Goal: Task Accomplishment & Management: Use online tool/utility

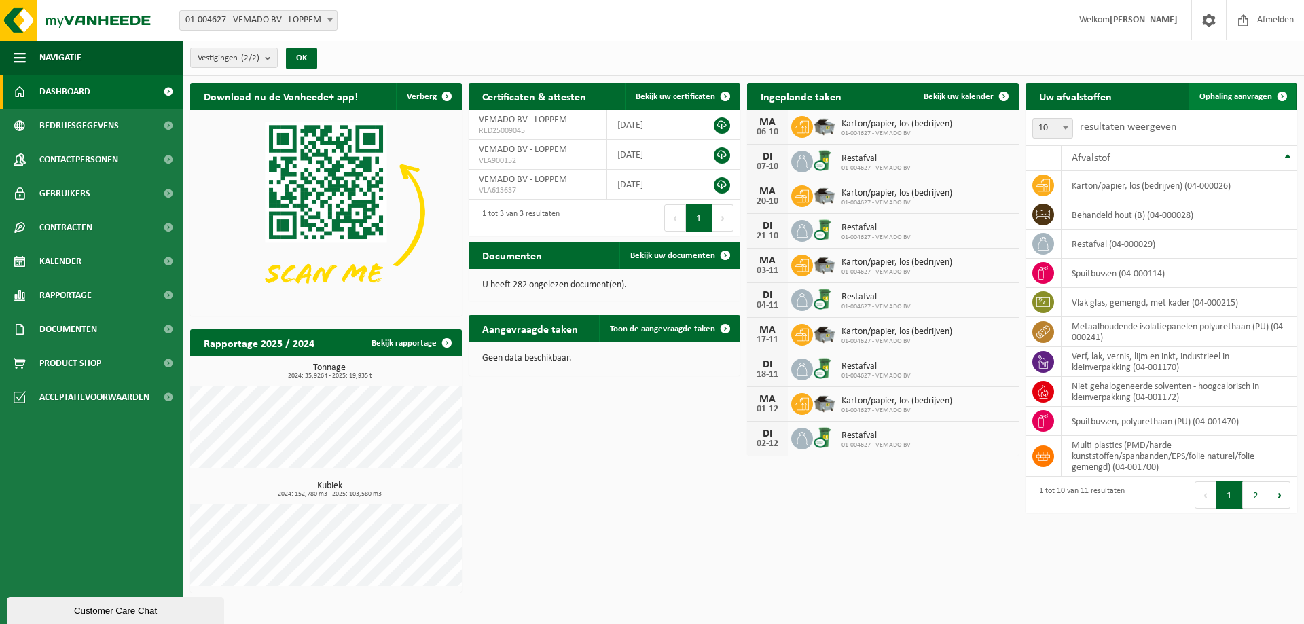
click at [1246, 94] on span "Ophaling aanvragen" at bounding box center [1235, 96] width 73 height 9
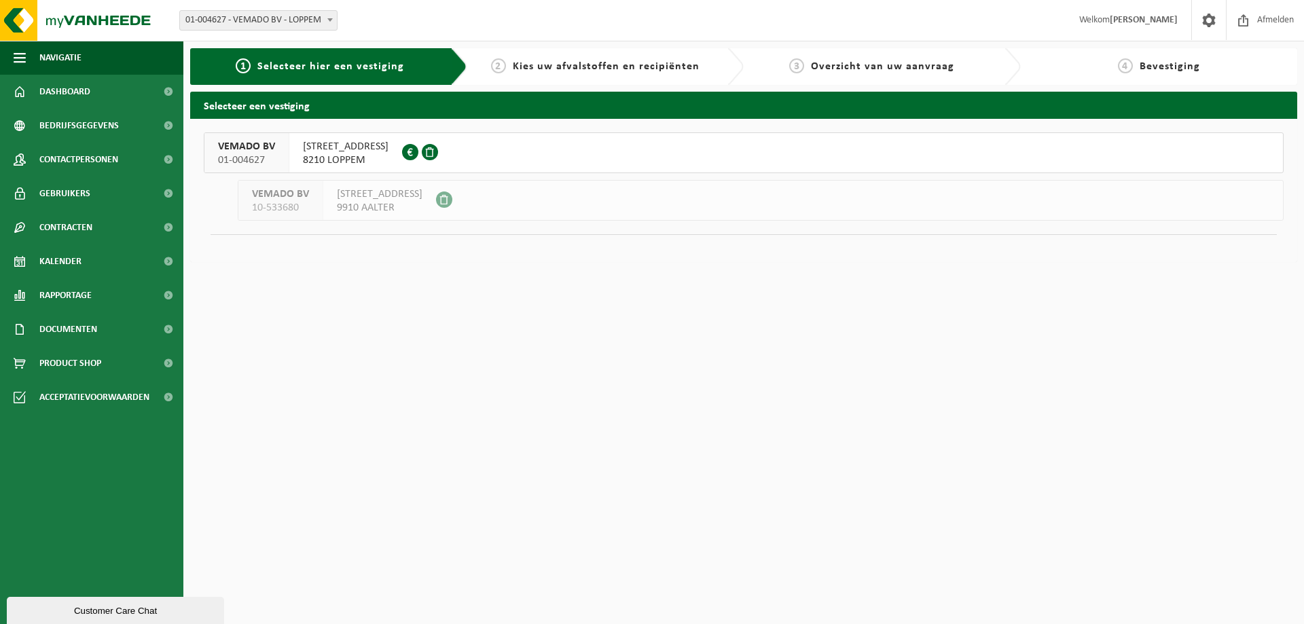
click at [358, 156] on span "8210 LOPPEM" at bounding box center [346, 160] width 86 height 14
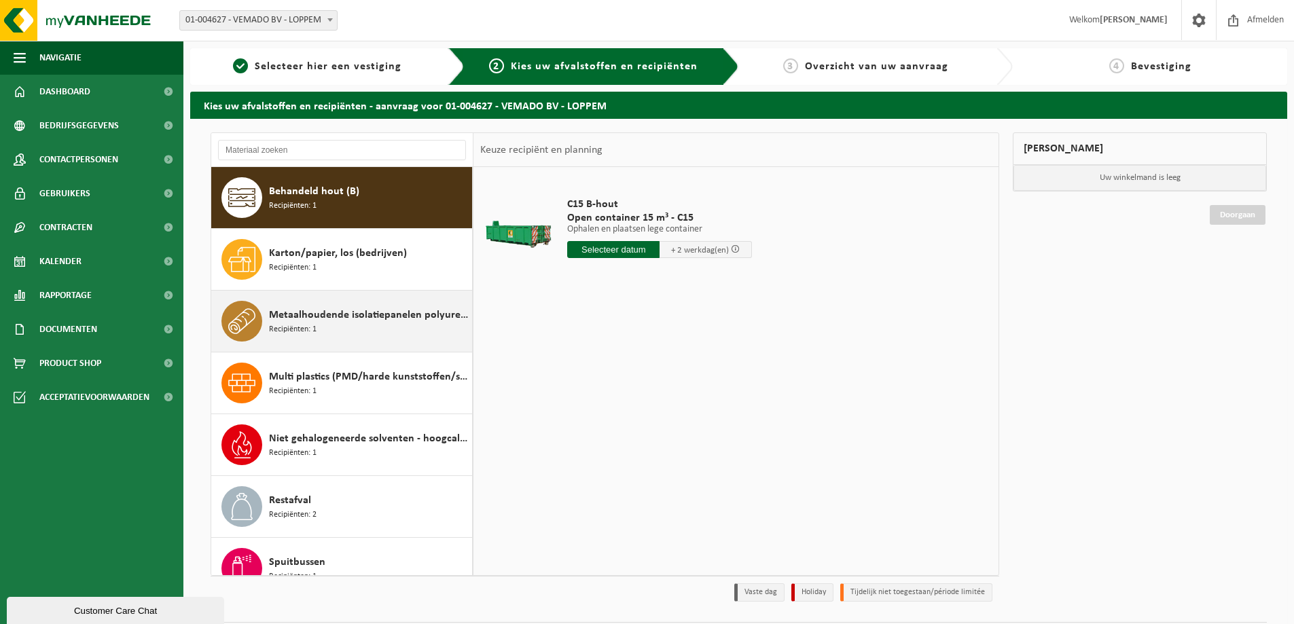
click at [397, 323] on span "Metaalhoudende isolatiepanelen polyurethaan (PU)" at bounding box center [369, 315] width 200 height 16
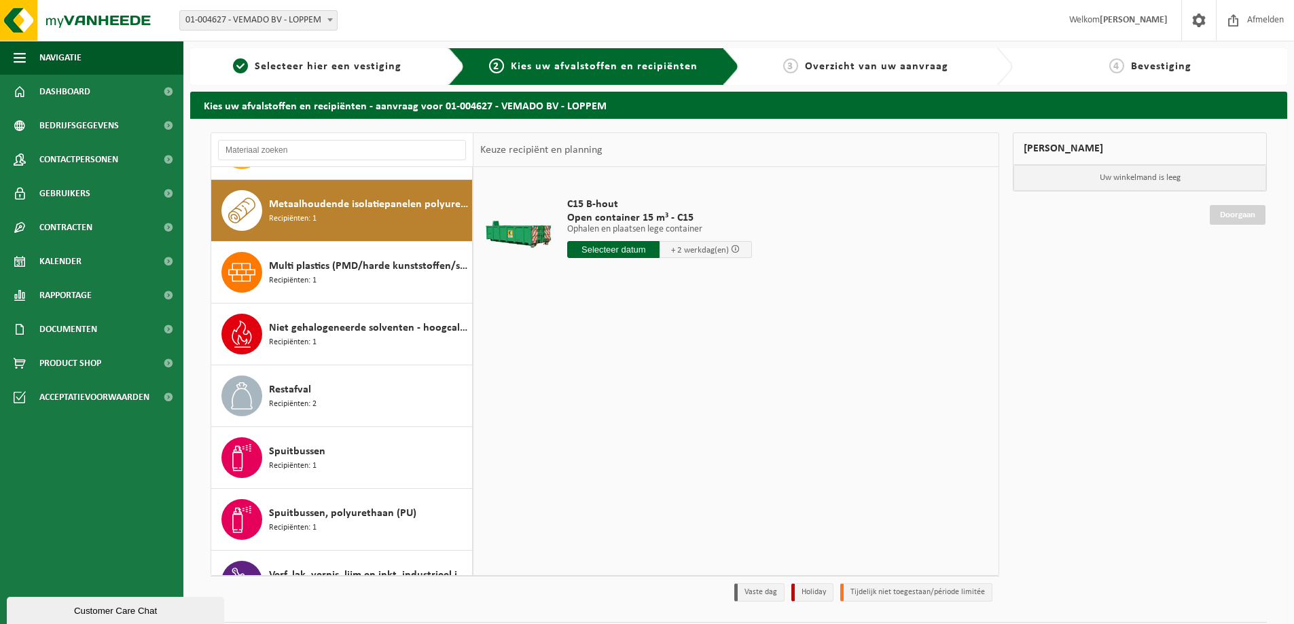
scroll to position [124, 0]
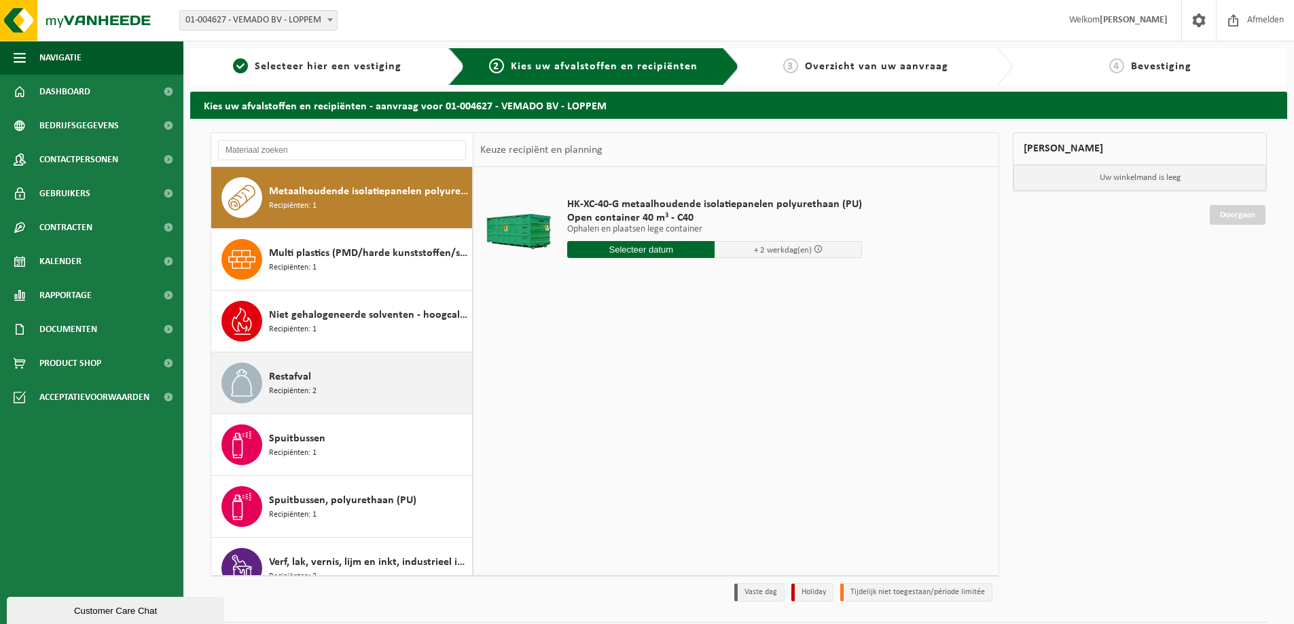
click at [361, 388] on div "Restafval Recipiënten: 2" at bounding box center [369, 383] width 200 height 41
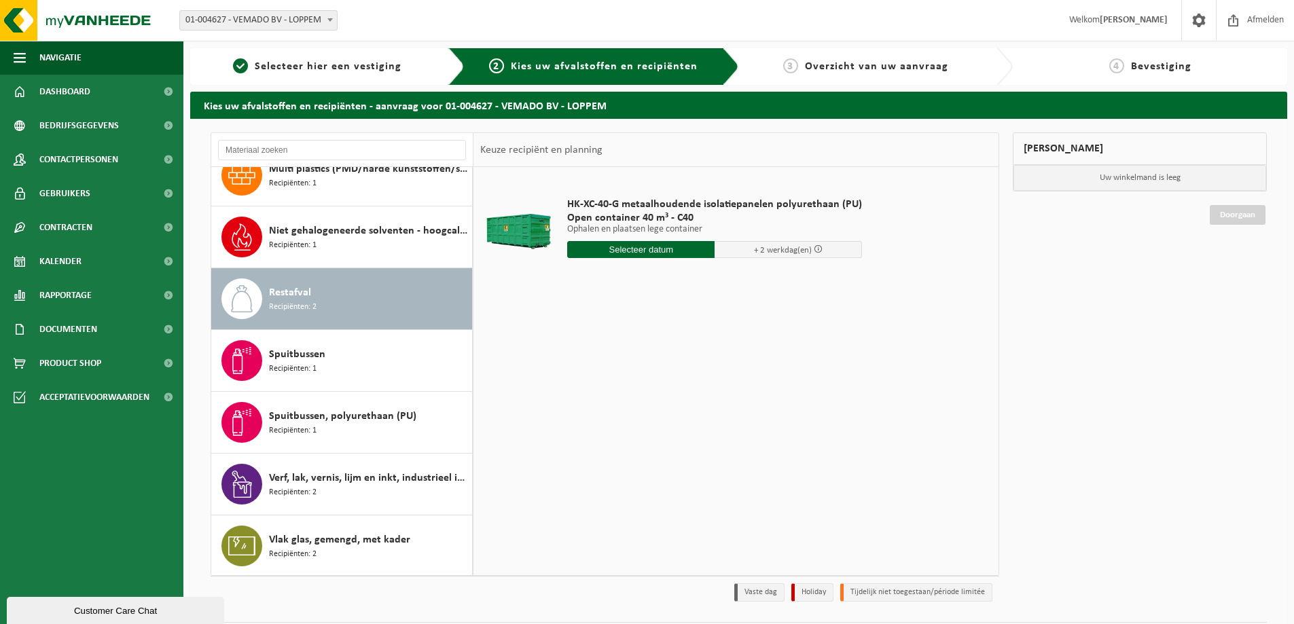
scroll to position [209, 0]
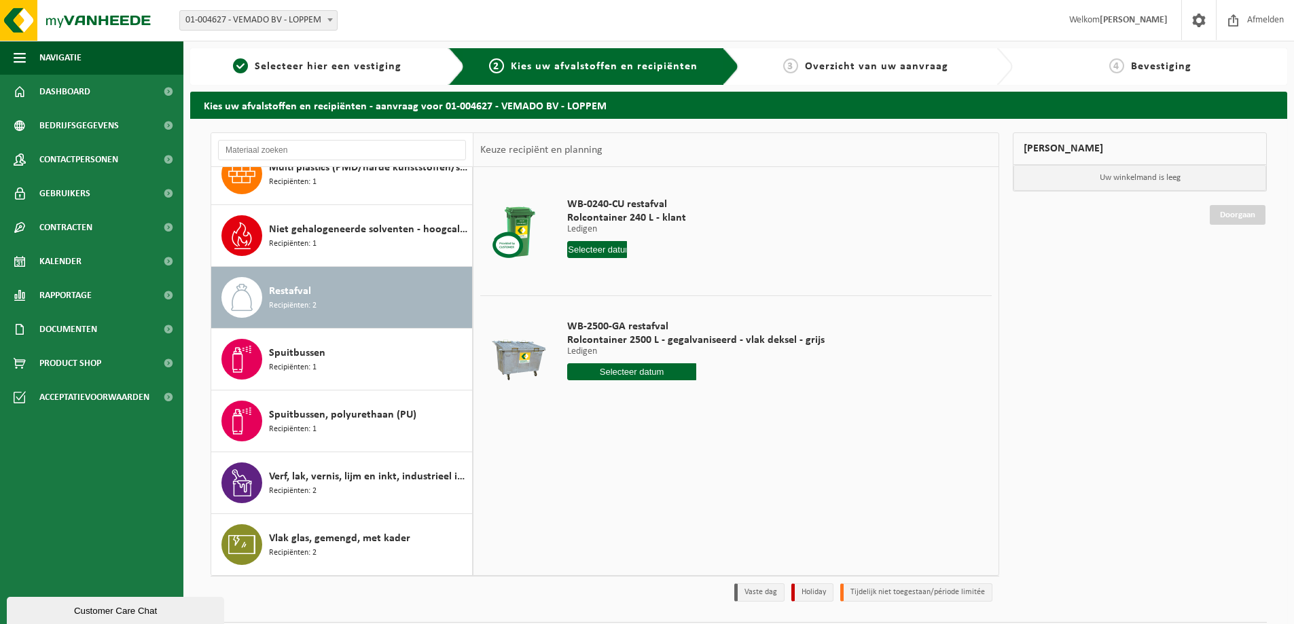
click at [664, 365] on input "text" at bounding box center [631, 371] width 129 height 17
click at [816, 385] on div "WB-2500-GA restafval Rolcontainer 2500 L - gegalvaniseerd - vlak deksel - grijs…" at bounding box center [695, 353] width 271 height 94
click at [1255, 14] on span "Afmelden" at bounding box center [1264, 20] width 43 height 40
